Goal: Communication & Community: Answer question/provide support

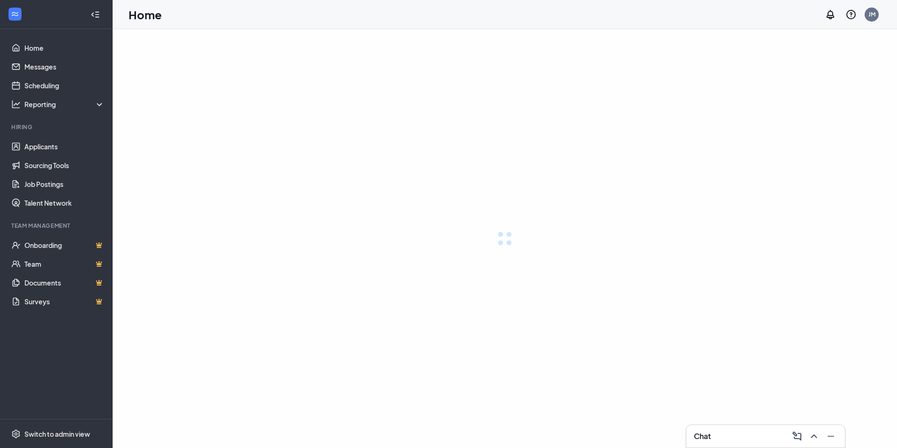
click at [747, 435] on div "Chat" at bounding box center [766, 435] width 144 height 15
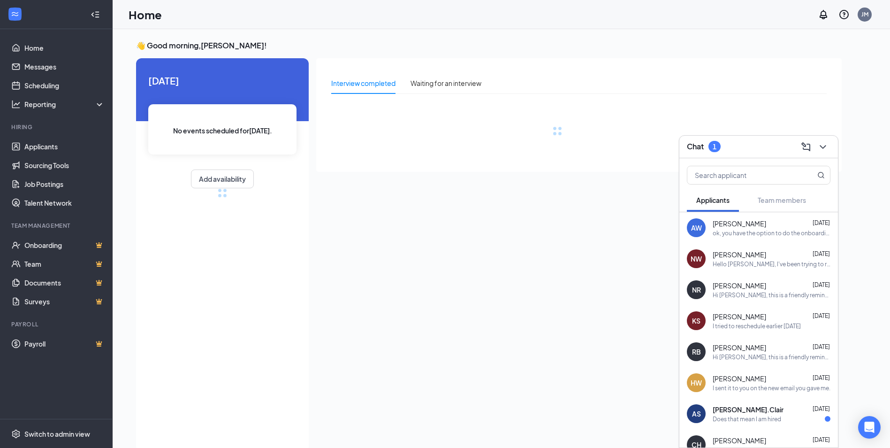
click at [739, 231] on div "ok, you have the option to do the onboarding at the store. If you need to." at bounding box center [772, 233] width 118 height 8
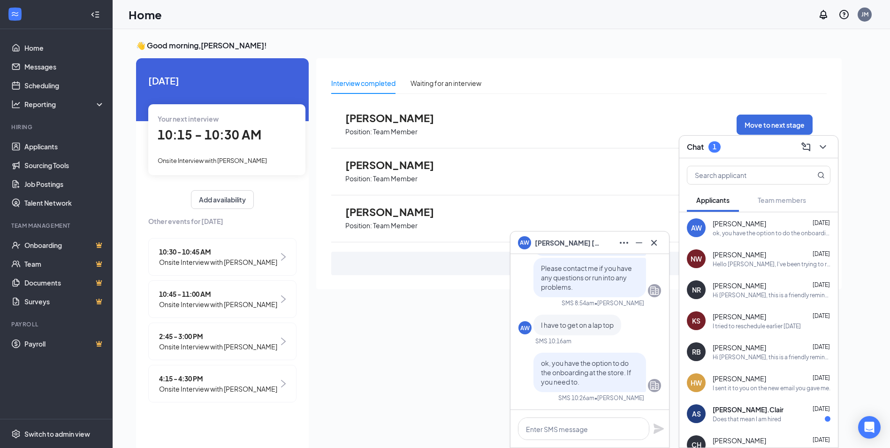
click at [572, 440] on div at bounding box center [590, 429] width 159 height 38
click at [573, 432] on textarea at bounding box center [583, 428] width 131 height 23
click at [636, 428] on textarea "Good morning, you're on payroll" at bounding box center [583, 428] width 131 height 23
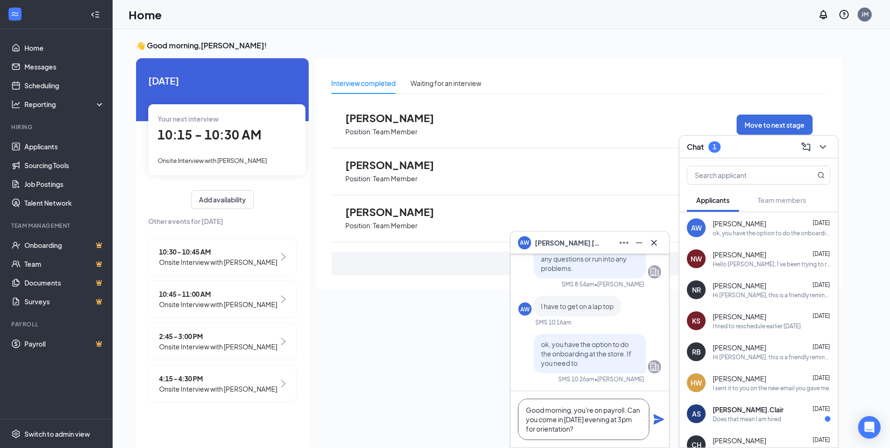
click at [595, 428] on textarea "Good morning, you're on payroll. Can you come in [DATE] evening at 3pm for orie…" at bounding box center [583, 418] width 131 height 41
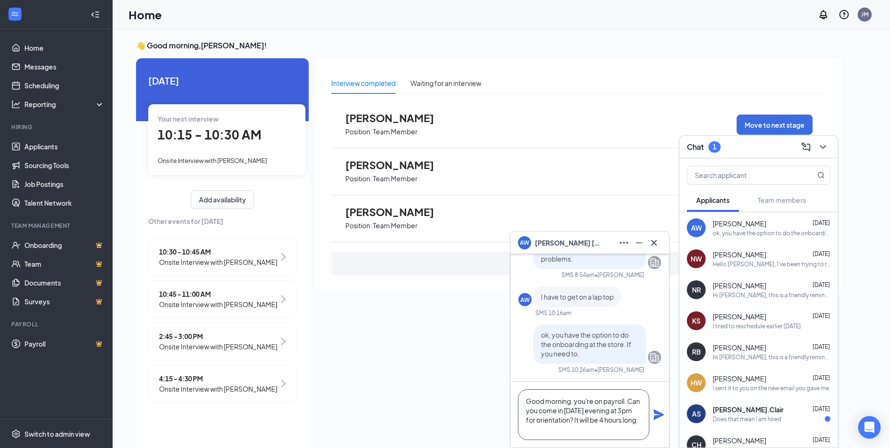
type textarea "Good morning, you're on payroll. Can you come in [DATE] evening at 3pm for orie…"
click at [662, 421] on div "Good morning, you're on payroll. Can you come in [DATE] evening at 3pm for orie…" at bounding box center [590, 415] width 159 height 66
click at [660, 415] on icon "Plane" at bounding box center [659, 414] width 10 height 10
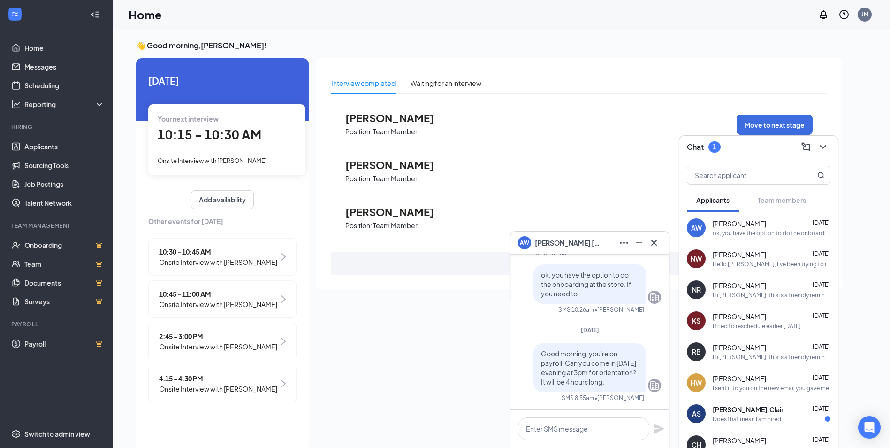
scroll to position [0, 0]
click at [589, 427] on textarea at bounding box center [583, 428] width 131 height 23
type textarea "I"
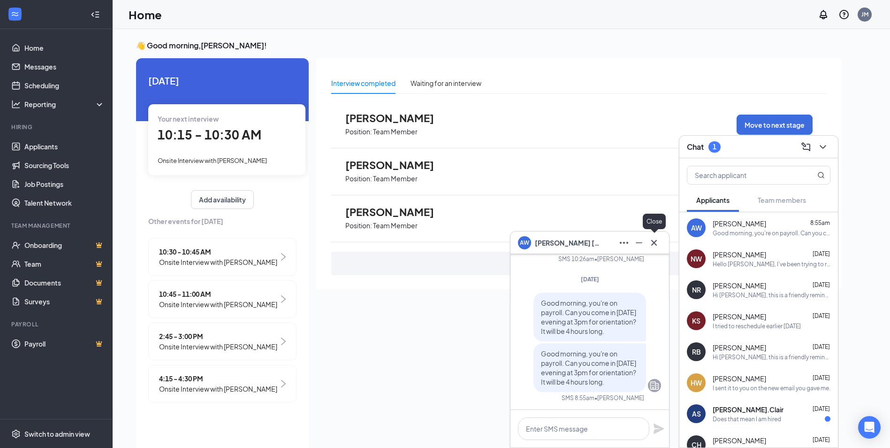
click at [650, 242] on icon "Cross" at bounding box center [654, 242] width 11 height 11
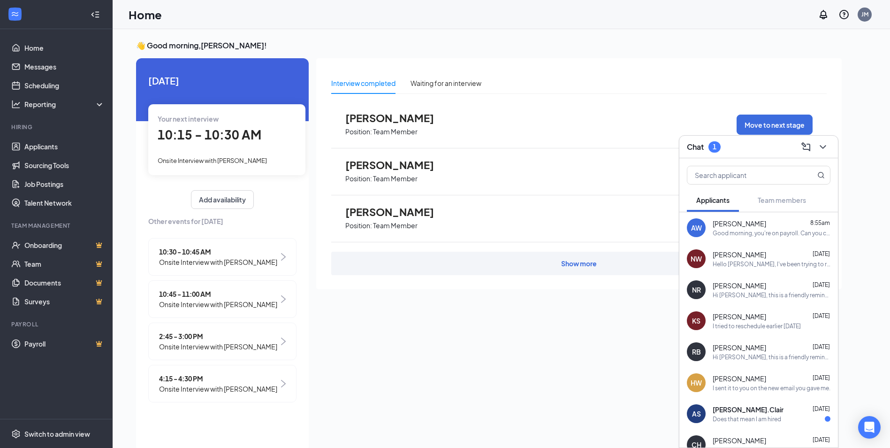
click at [774, 144] on div "Chat 1" at bounding box center [759, 146] width 144 height 15
